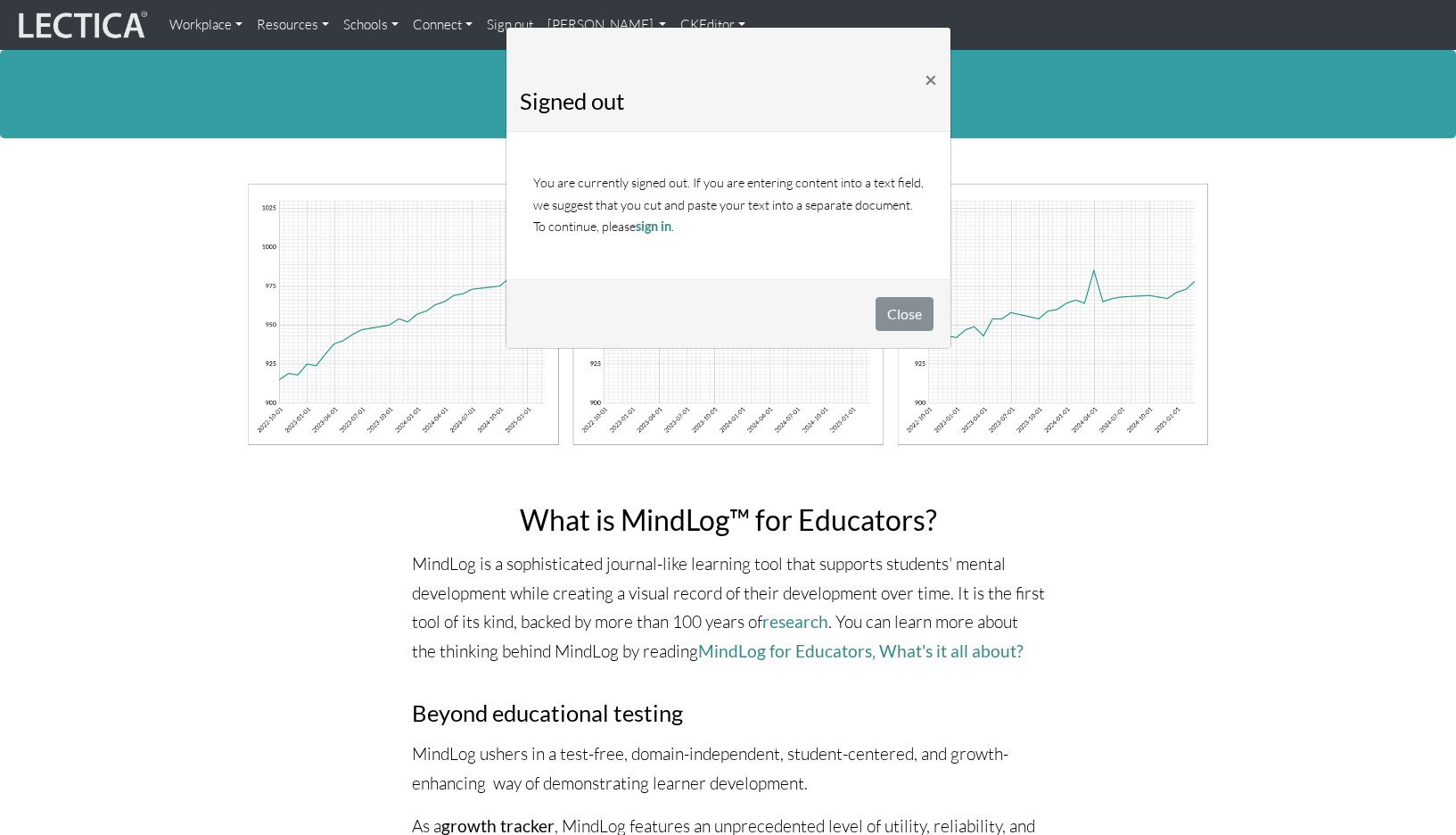
scroll to position [8, 0]
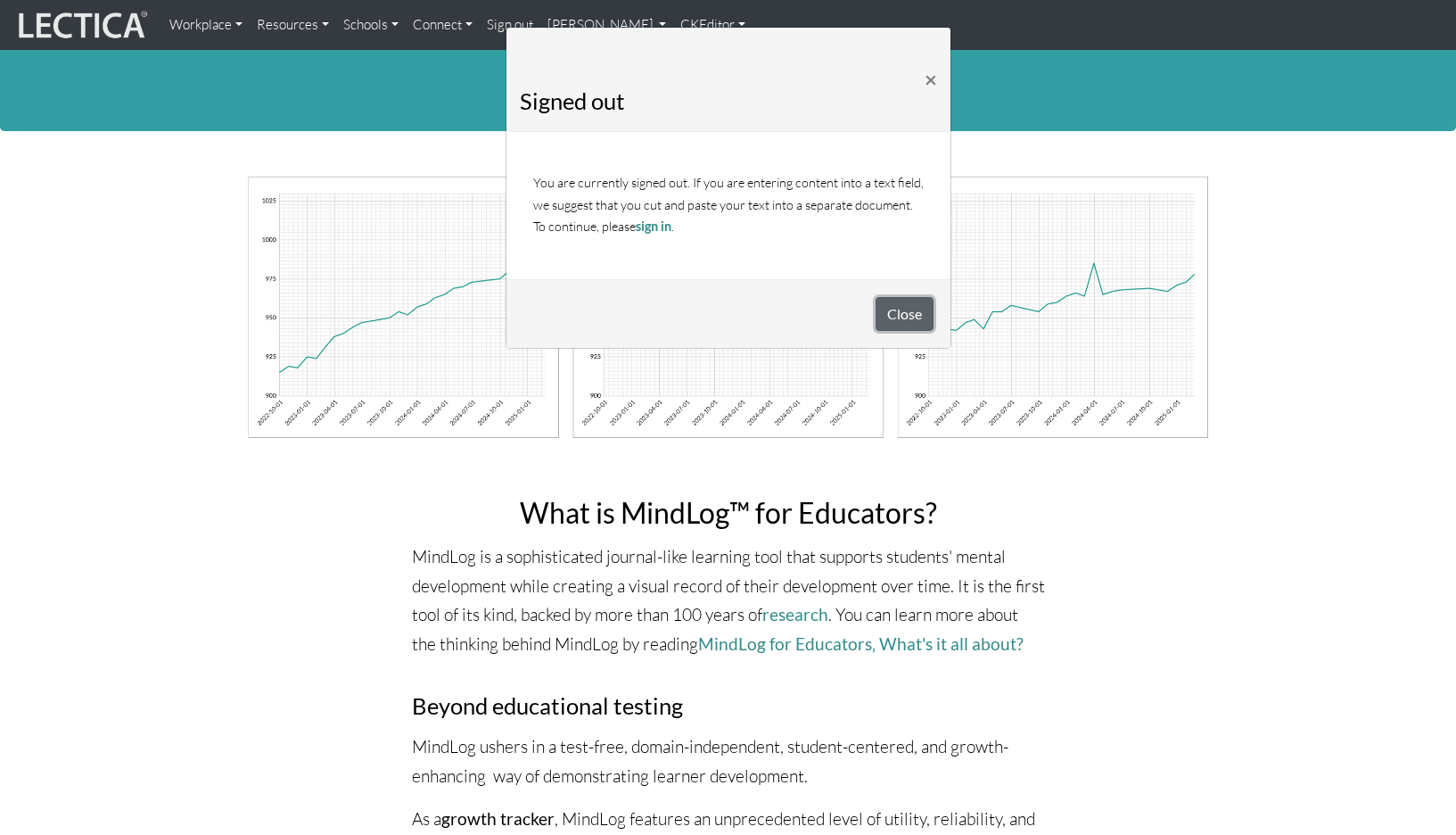
drag, startPoint x: 894, startPoint y: 309, endPoint x: 886, endPoint y: 306, distance: 8.5
click at [894, 309] on button "Close" at bounding box center [904, 314] width 58 height 34
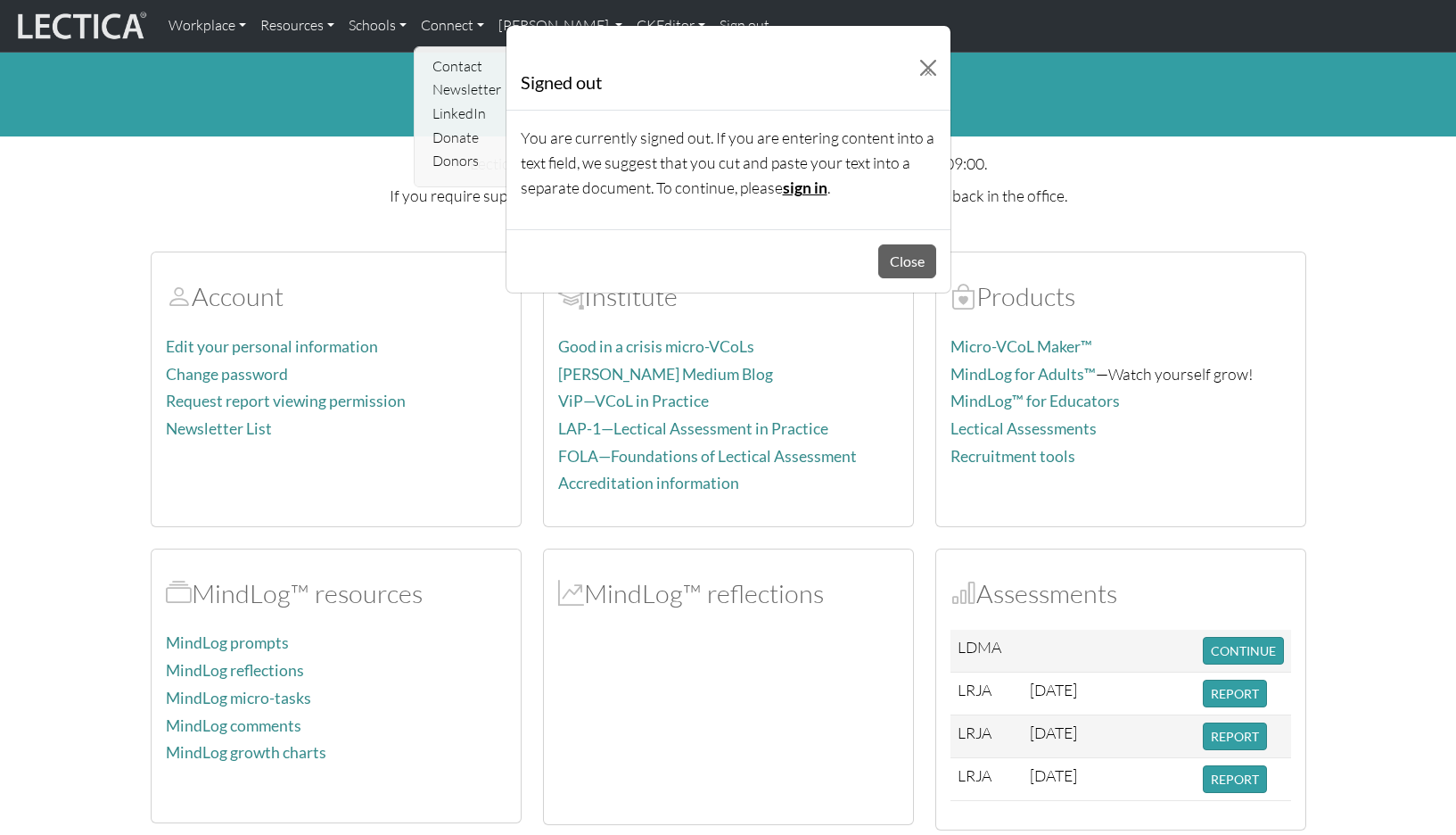
click at [783, 179] on link "sign in" at bounding box center [804, 188] width 44 height 19
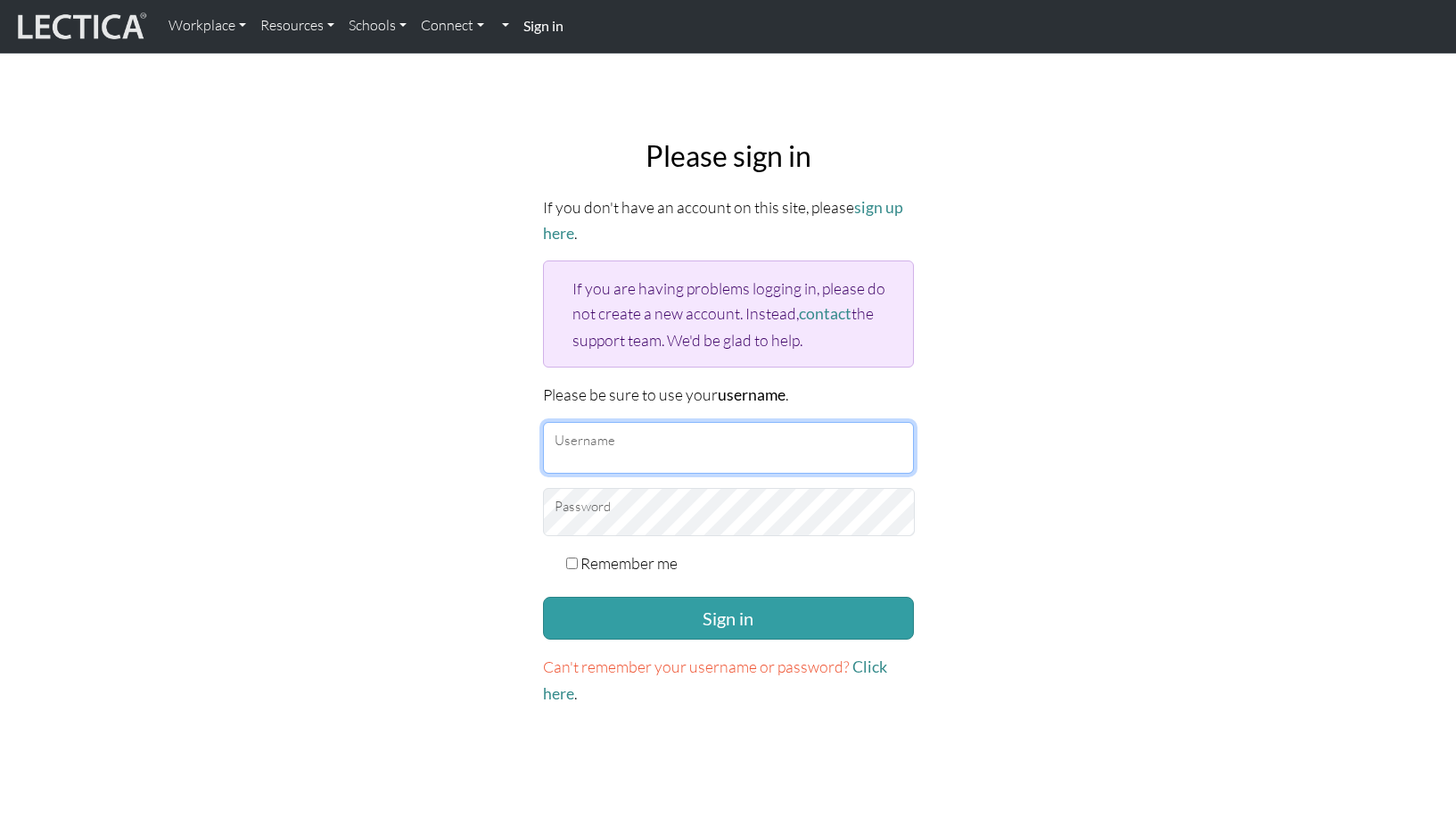
click at [623, 422] on input "Username" at bounding box center [728, 448] width 371 height 52
type input "theodawson"
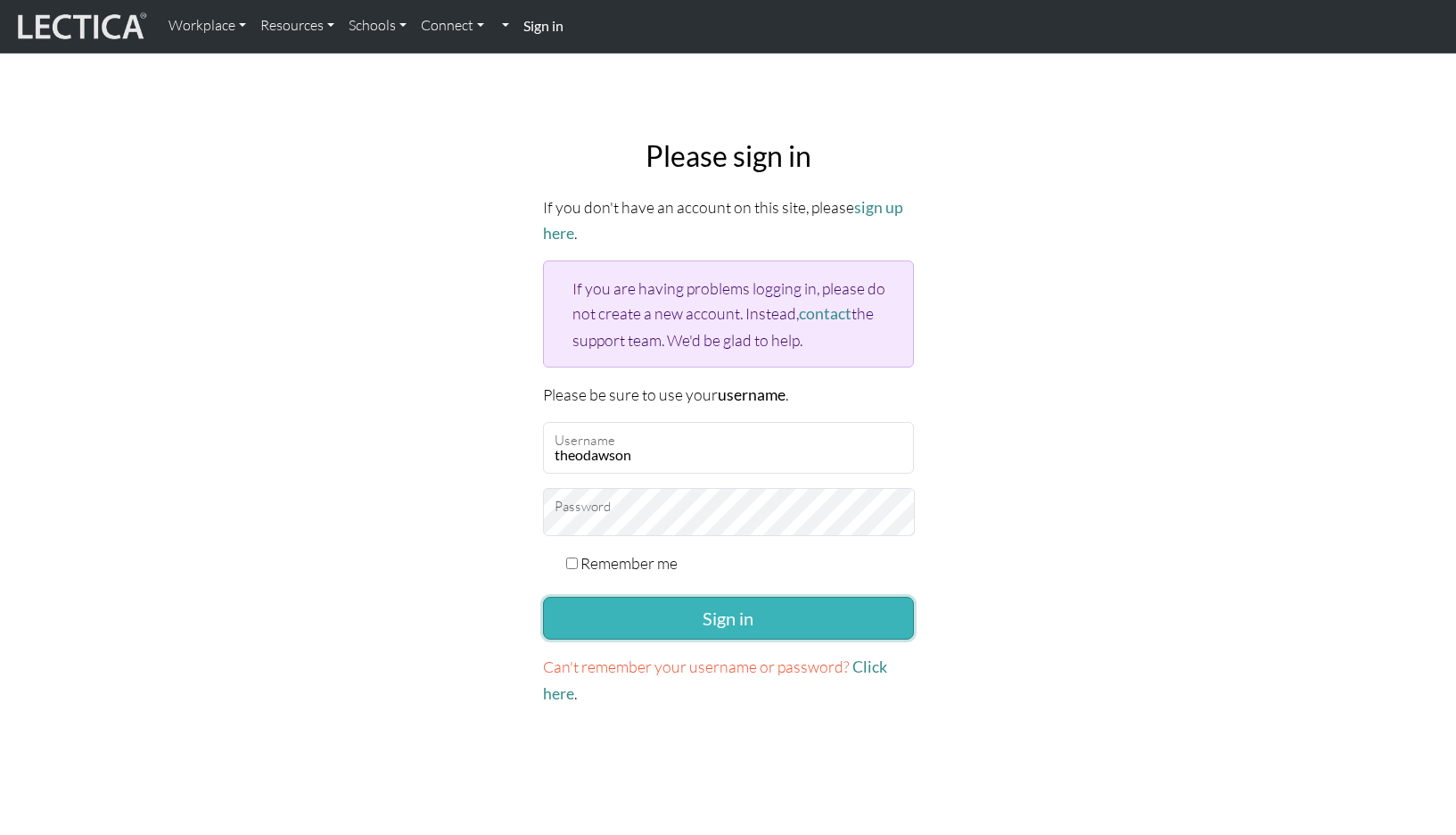
click at [661, 597] on button "Sign in" at bounding box center [728, 618] width 371 height 43
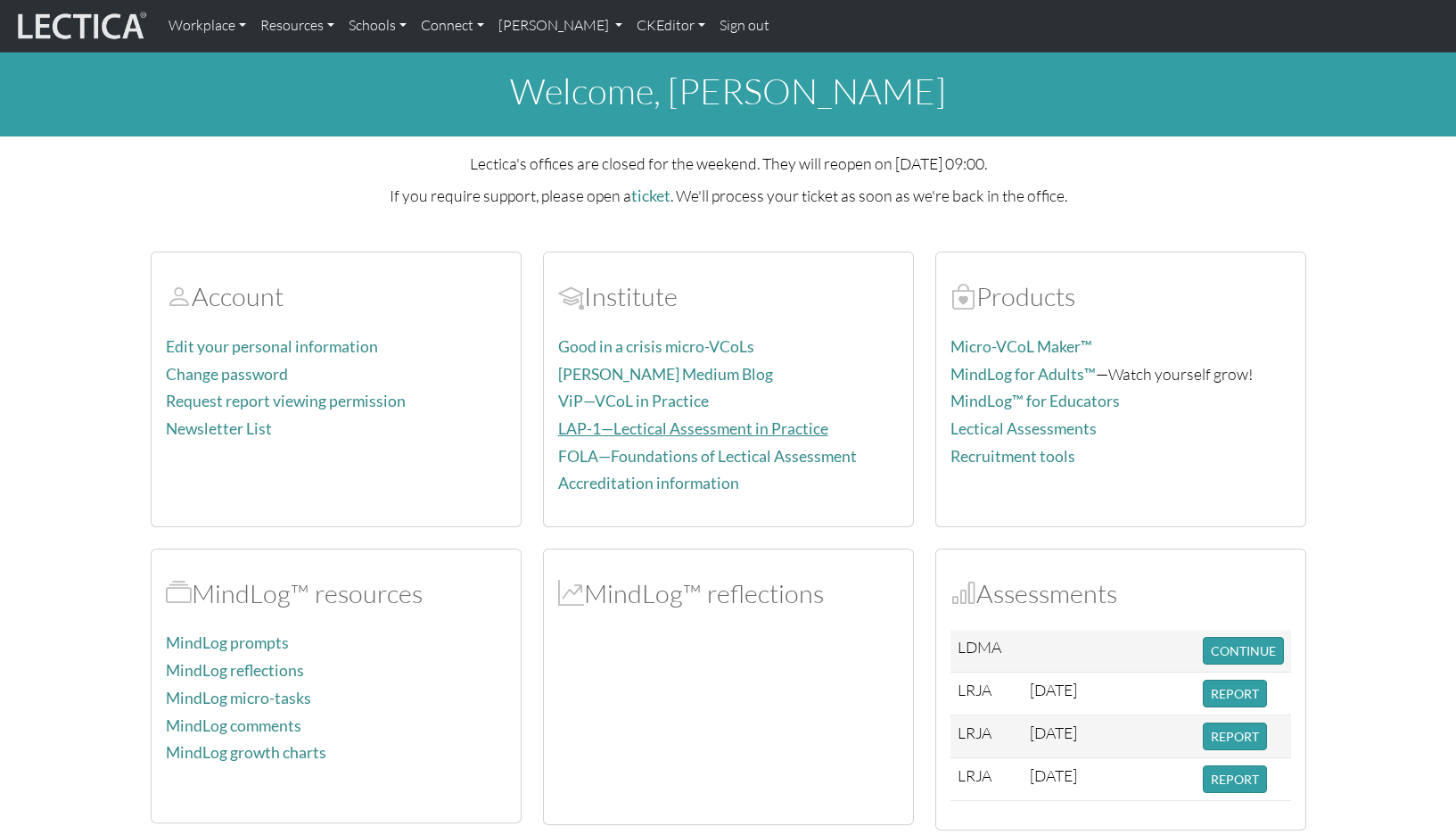
click at [666, 419] on link "LAP-1—Lectical Assessment in Practice" at bounding box center [693, 429] width 270 height 19
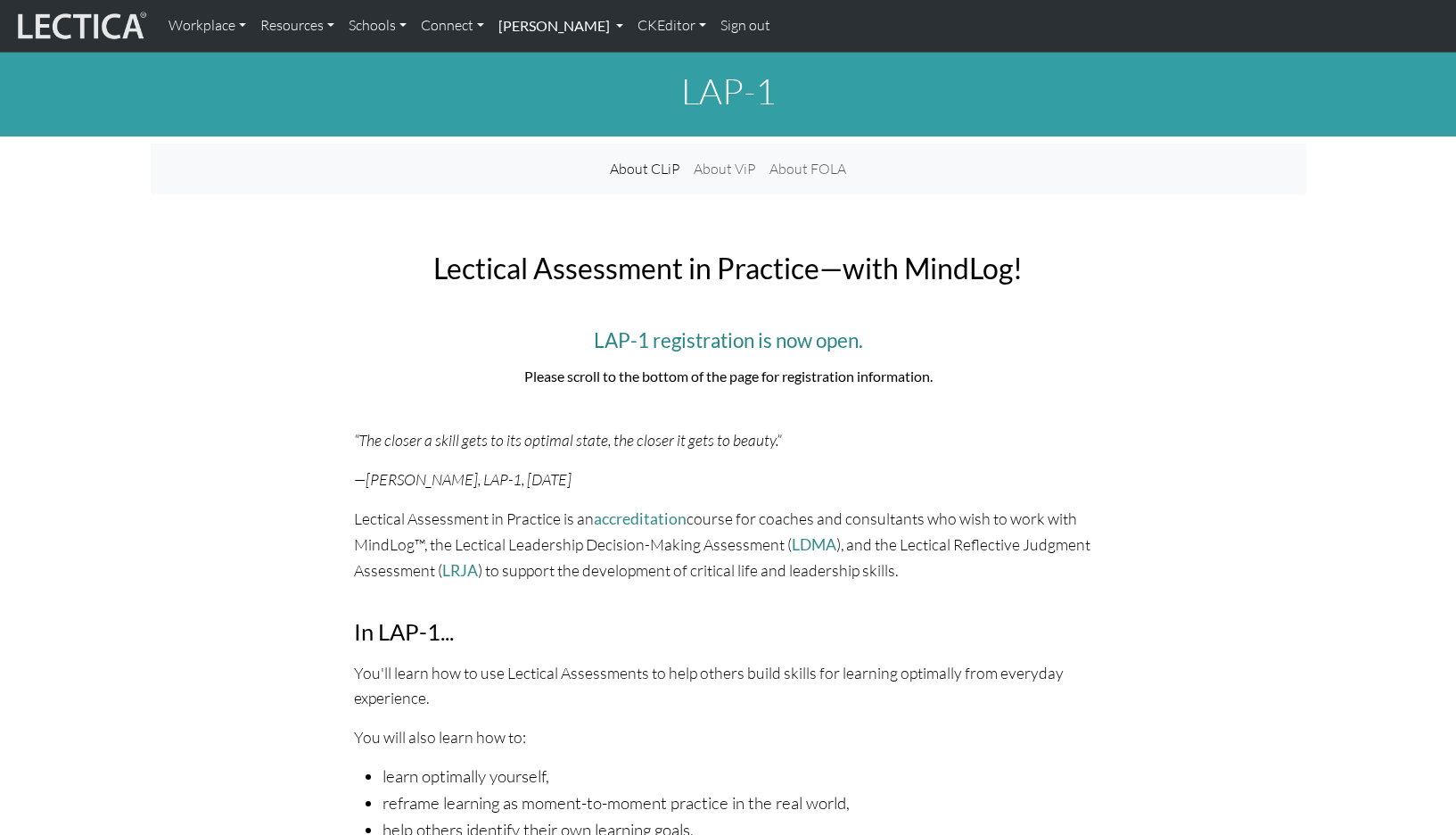
click at [526, 26] on link "[PERSON_NAME]" at bounding box center [560, 26] width 139 height 38
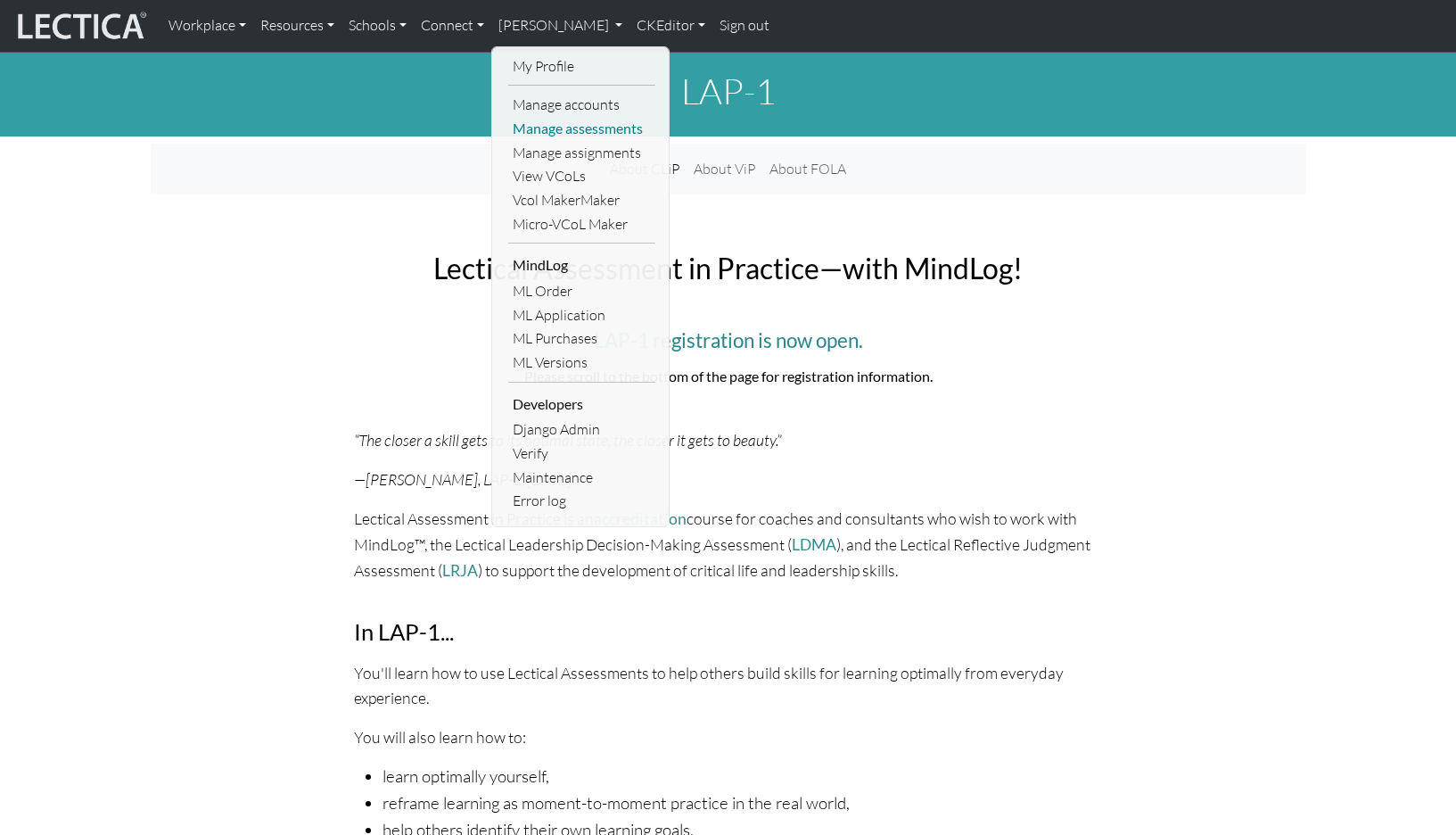
click at [548, 121] on link "Manage assessments" at bounding box center [582, 128] width 147 height 24
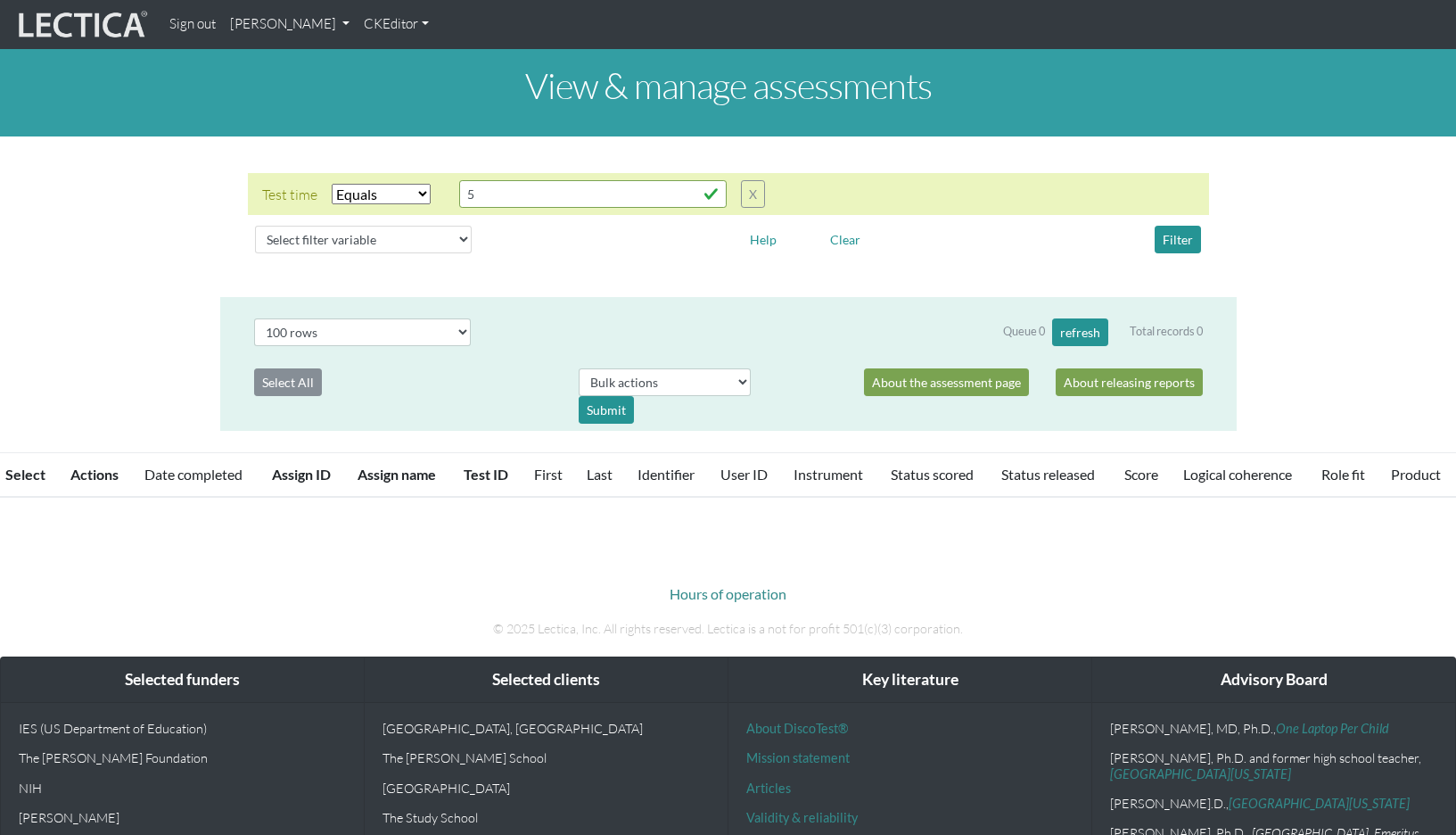
select select "equal"
select select "100"
select select "icontains"
select select "100"
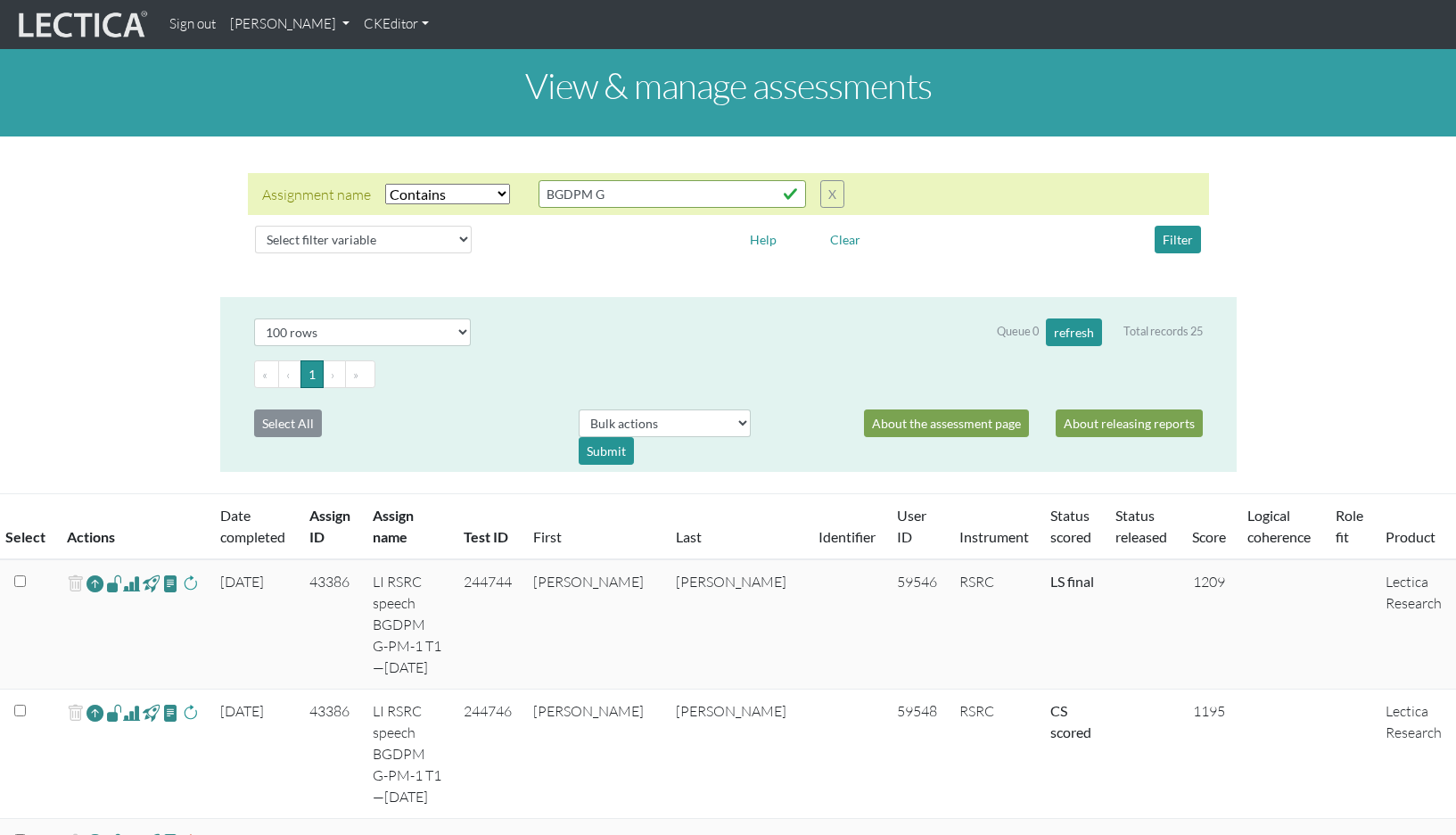
click at [284, 22] on link "[PERSON_NAME]" at bounding box center [290, 25] width 134 height 35
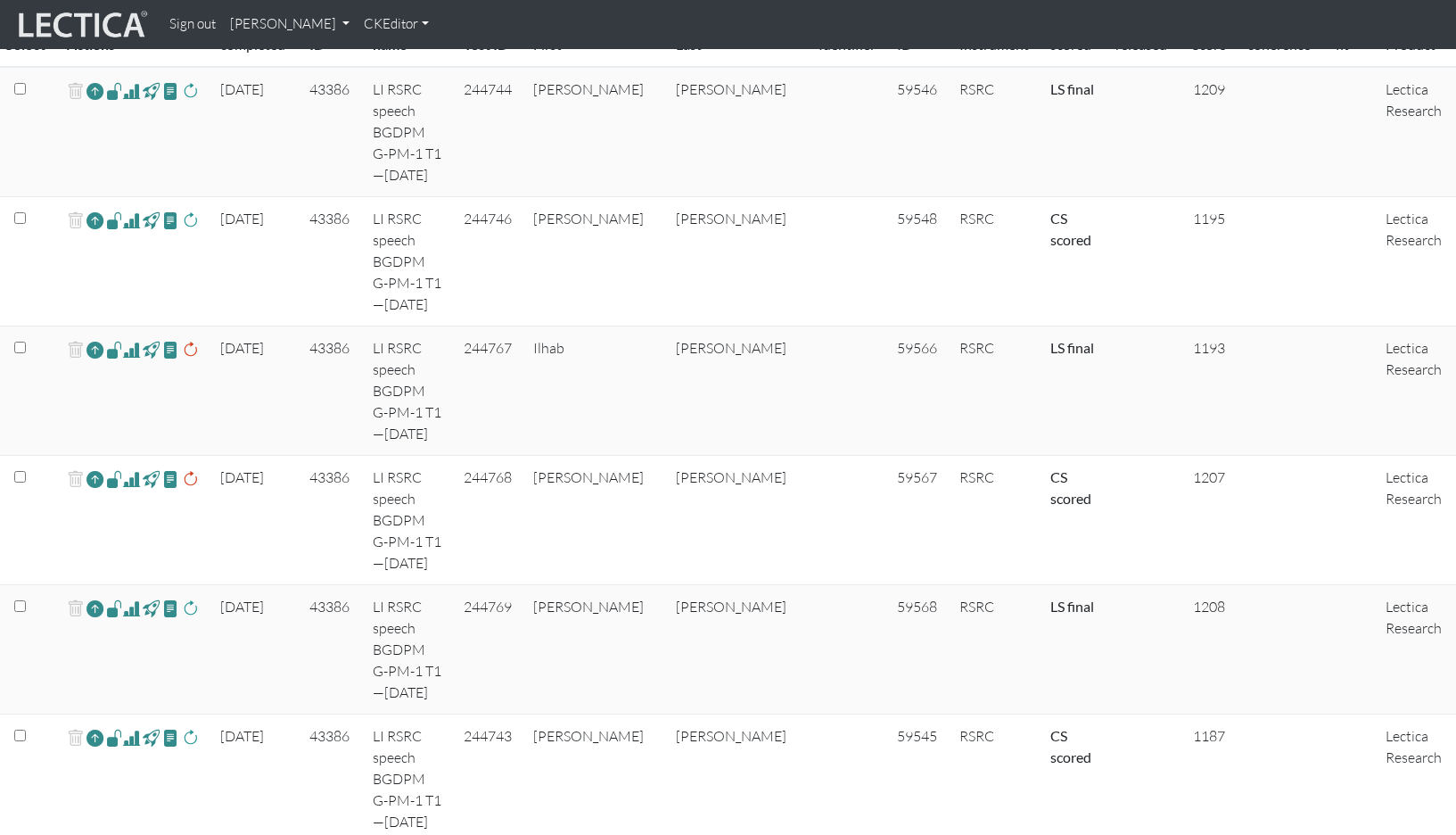
scroll to position [493, 0]
click at [123, 468] on span at bounding box center [131, 478] width 17 height 22
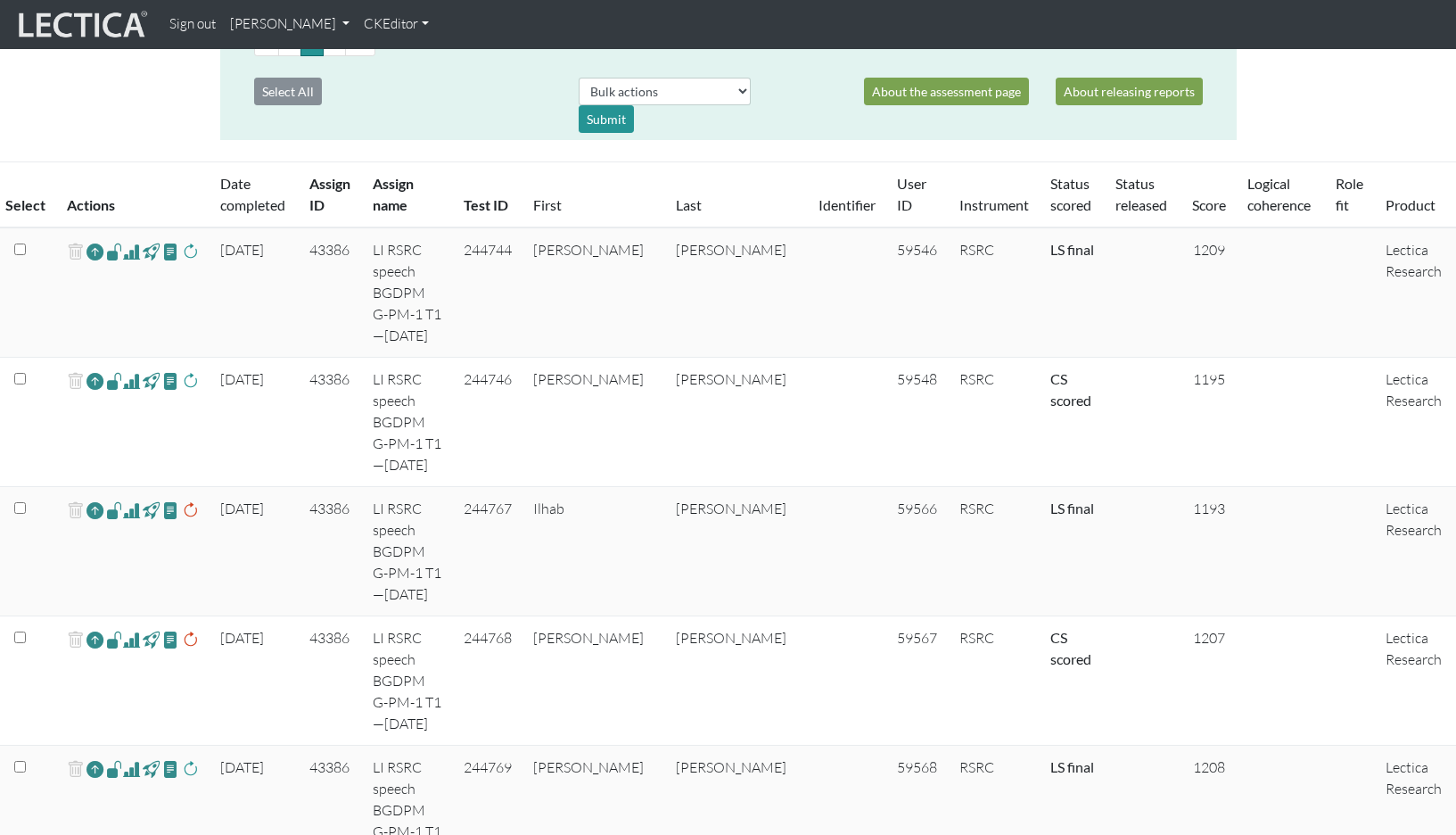
scroll to position [333, 0]
click at [1193, 195] on link "Score" at bounding box center [1210, 203] width 34 height 17
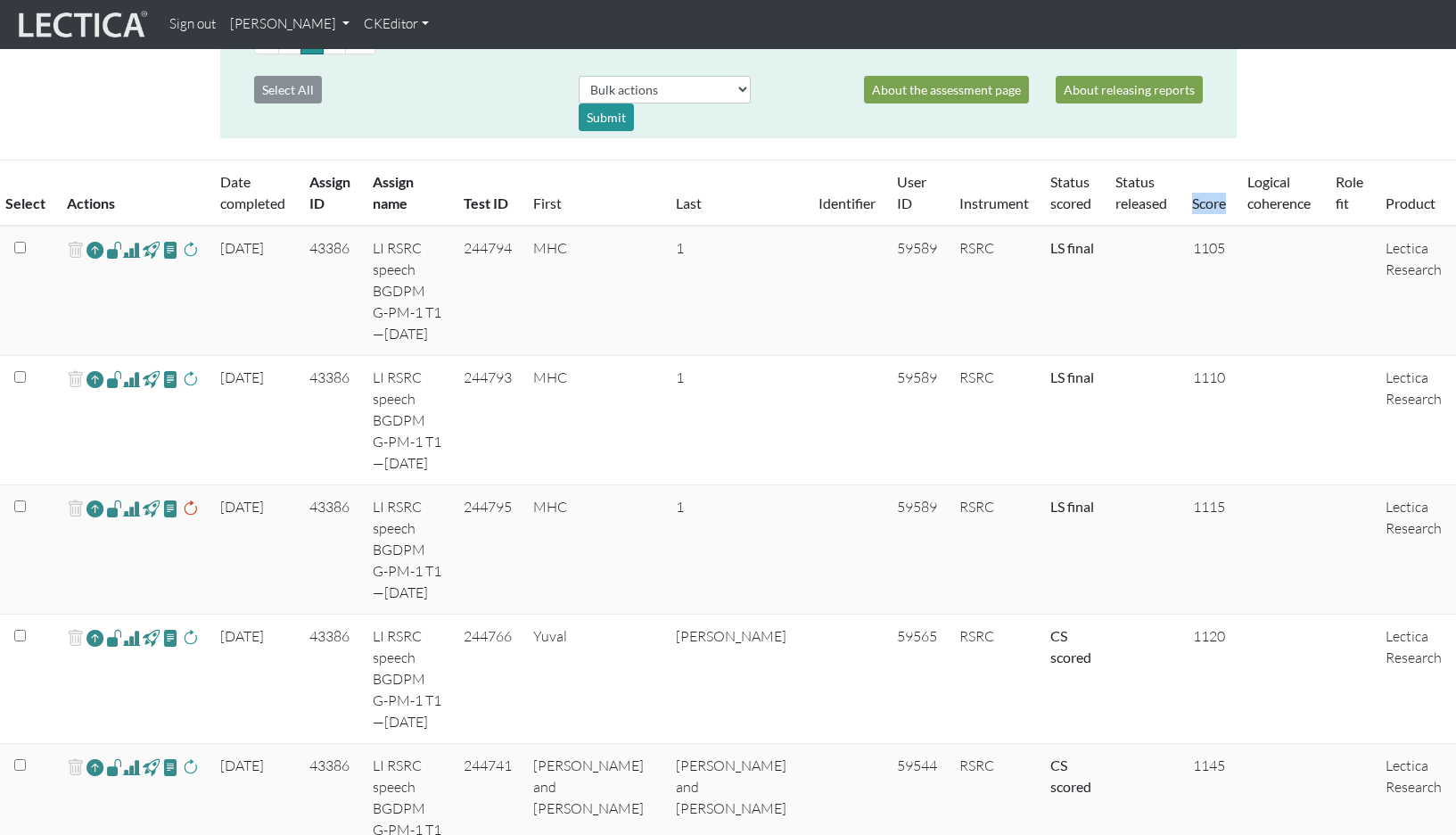
click at [1193, 195] on link "Score" at bounding box center [1210, 203] width 34 height 17
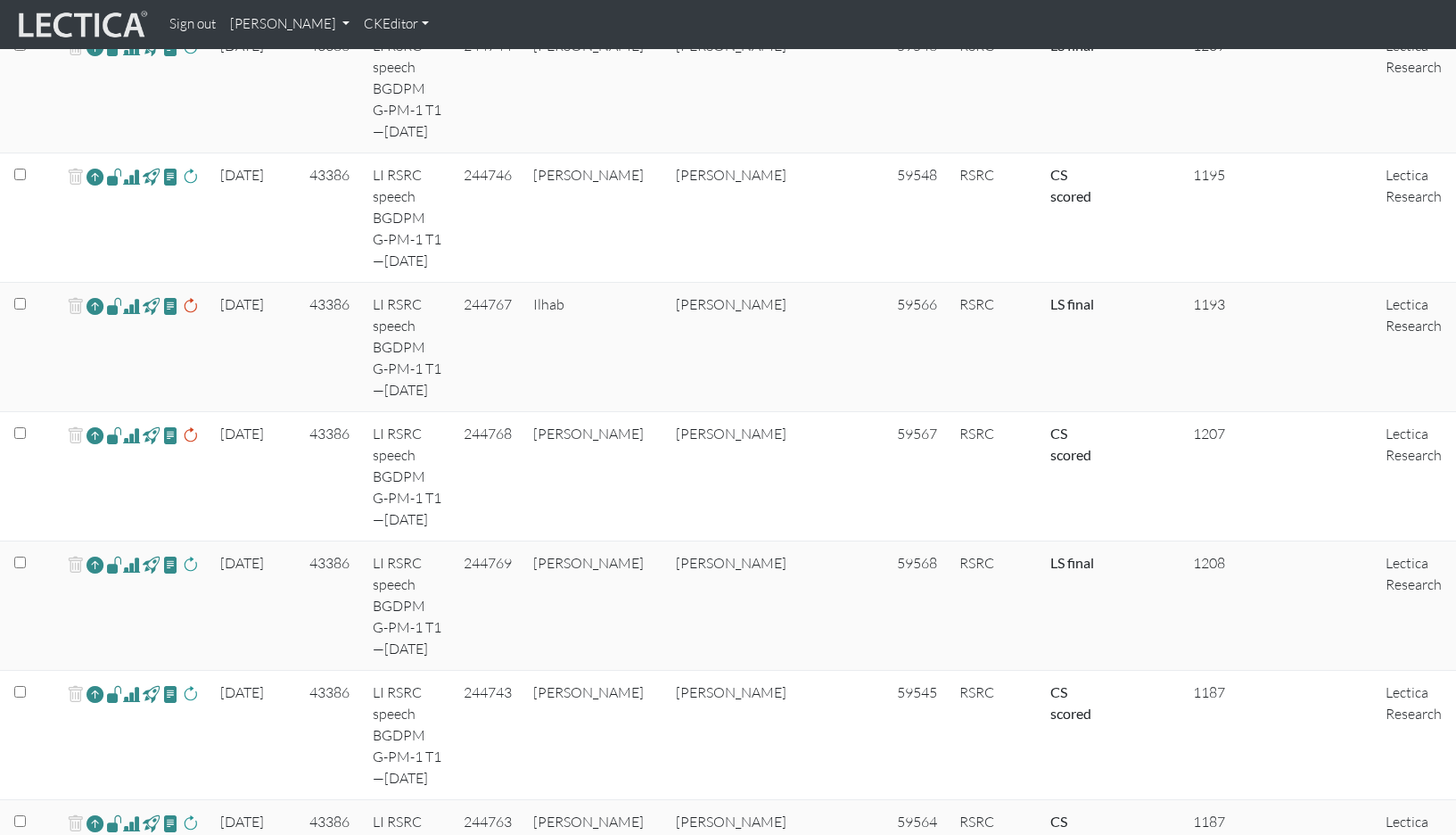
scroll to position [486, 0]
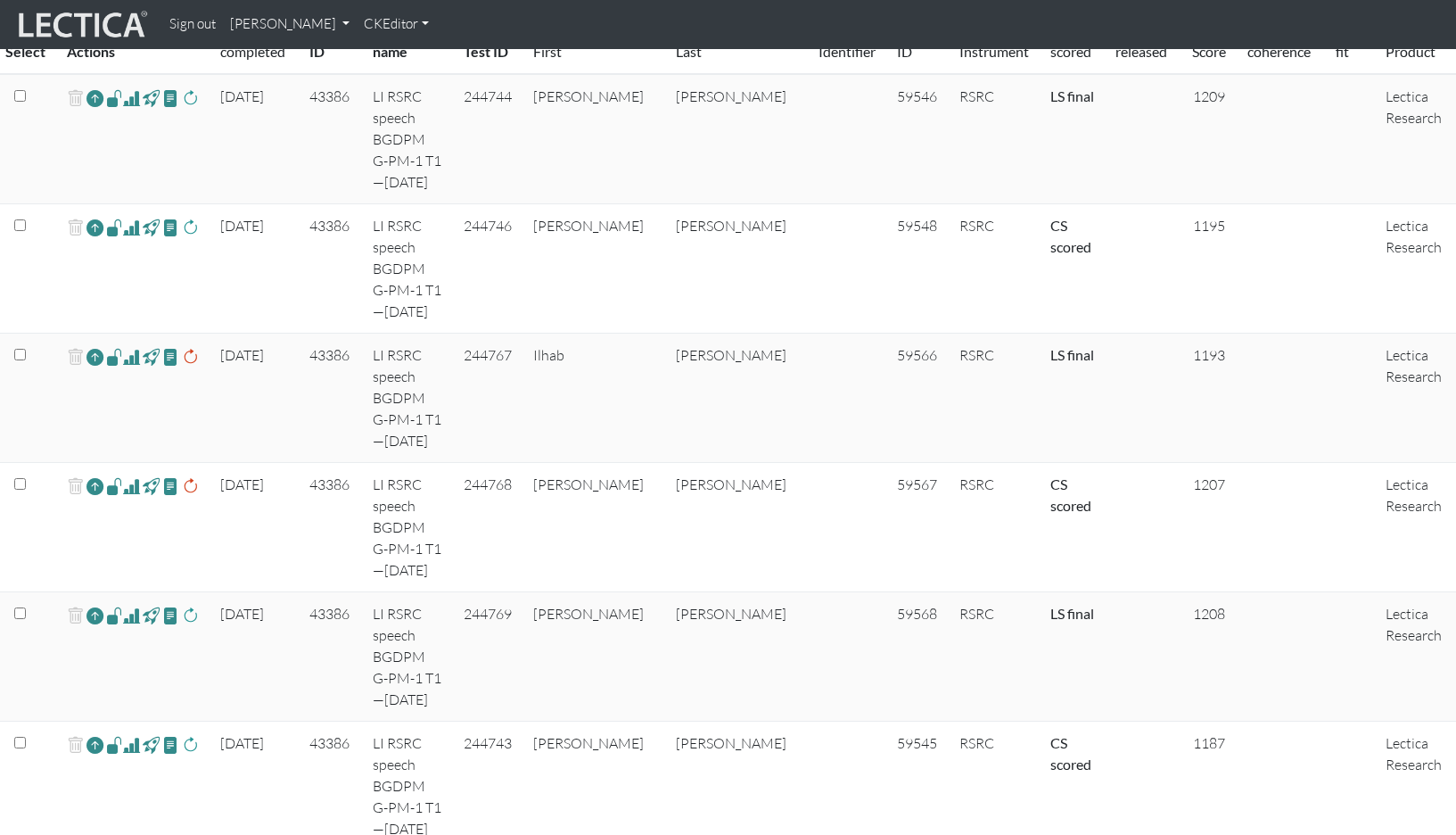
click at [127, 475] on span at bounding box center [131, 486] width 17 height 22
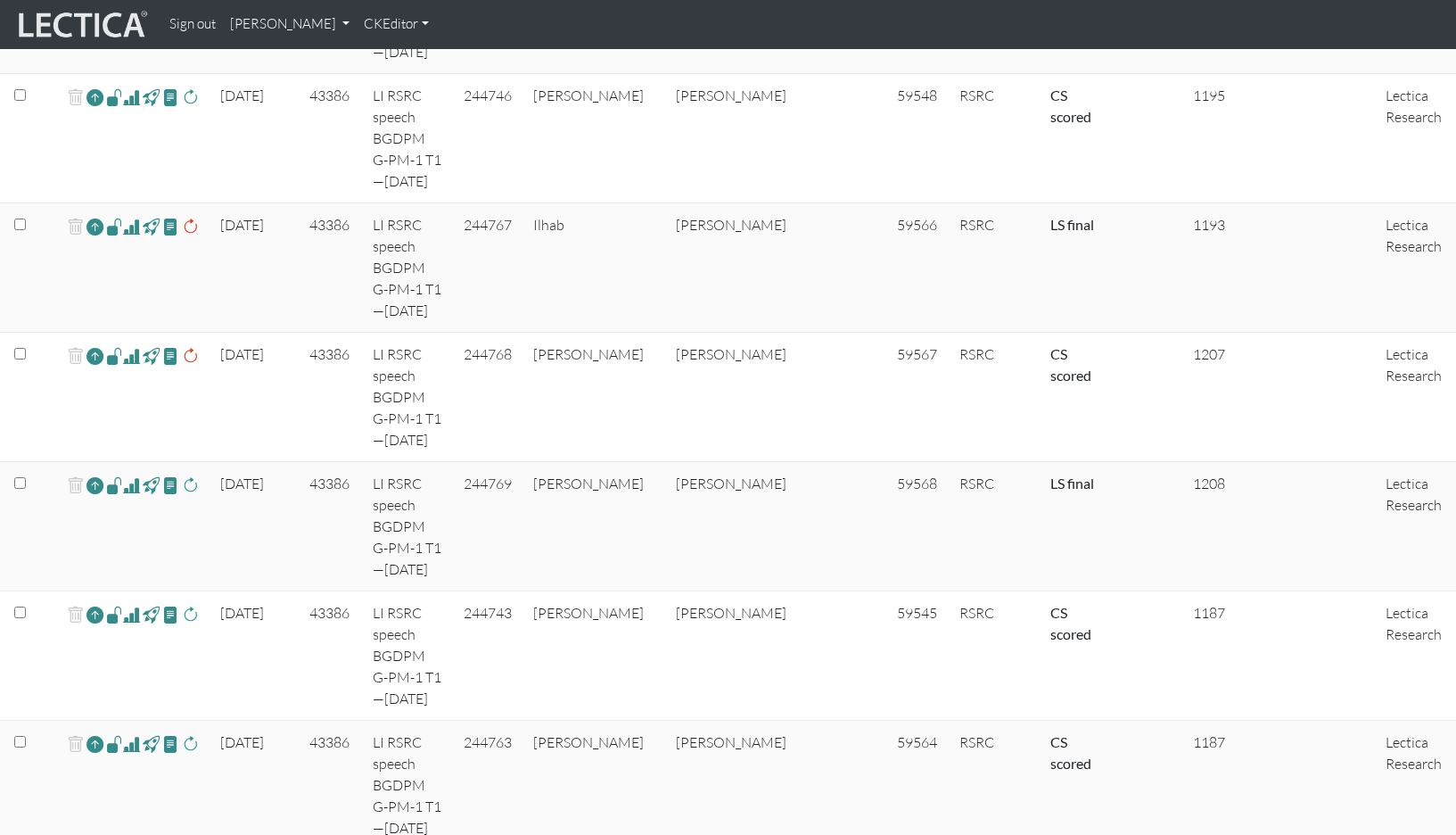
scroll to position [613, 0]
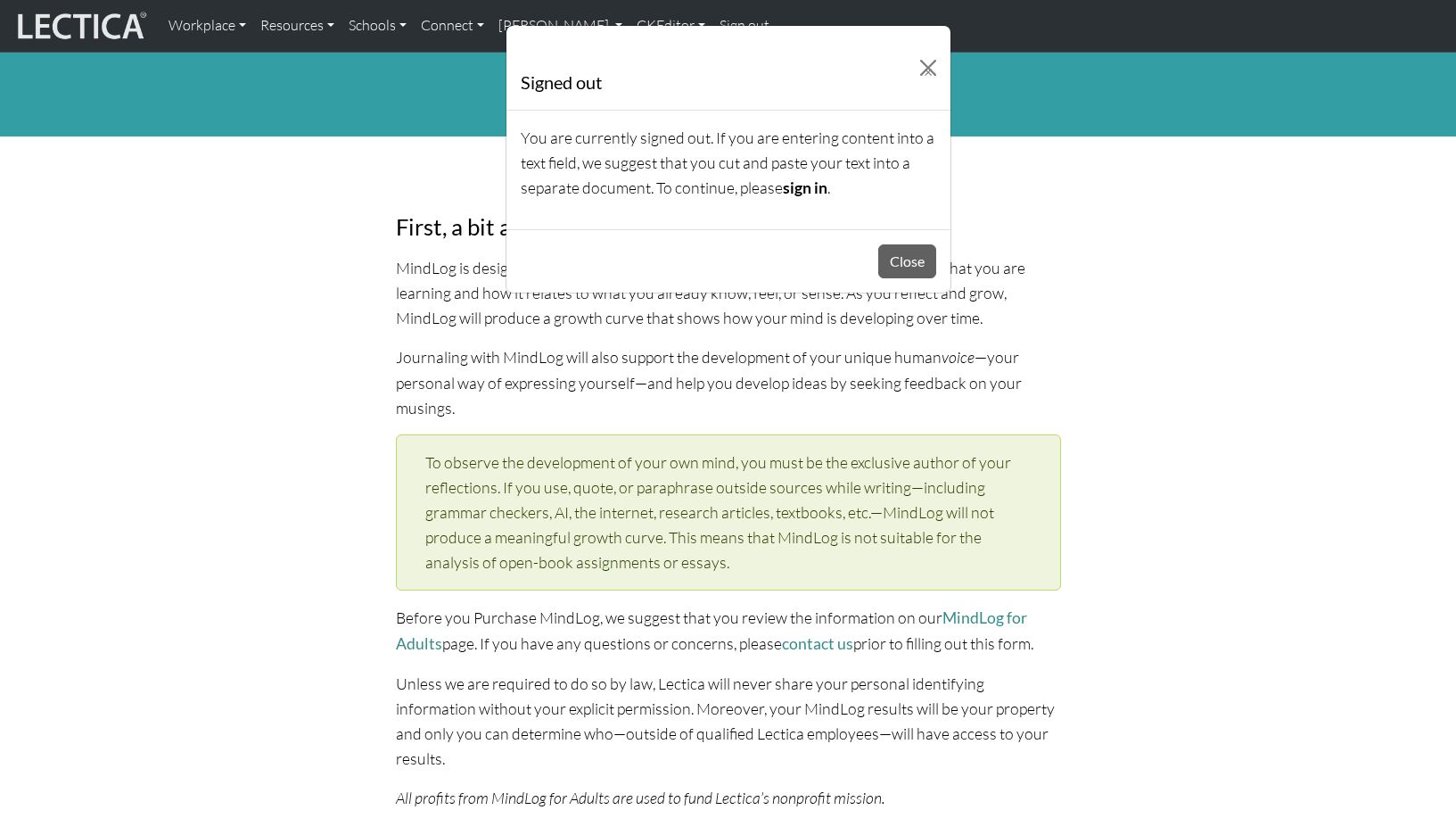
select select "1952"
